Goal: Subscribe to service/newsletter

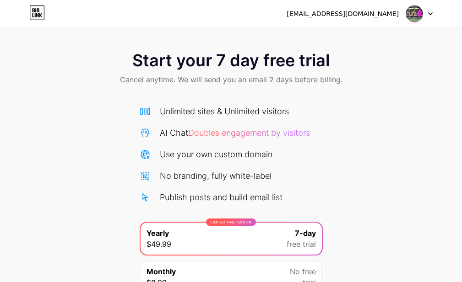
scroll to position [86, 0]
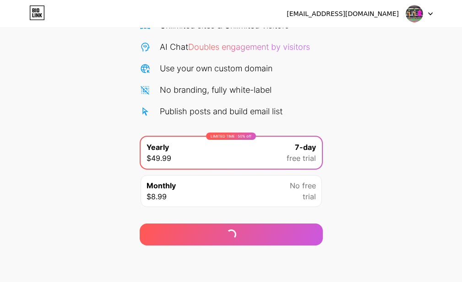
click at [374, 10] on div "[EMAIL_ADDRESS][DOMAIN_NAME]" at bounding box center [343, 14] width 112 height 10
click at [422, 15] on img at bounding box center [414, 13] width 17 height 17
click at [361, 96] on div "Start your 7 day free trial Cancel anytime. We will send you an email 2 days be…" at bounding box center [231, 101] width 462 height 290
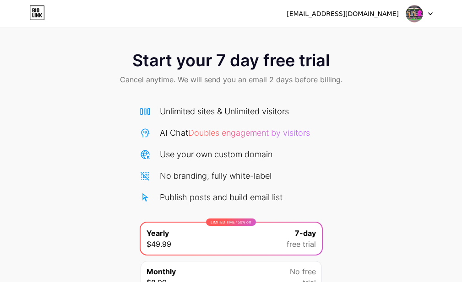
click at [39, 17] on icon at bounding box center [37, 12] width 16 height 15
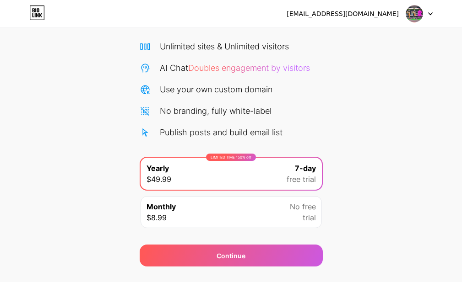
scroll to position [86, 0]
